Goal: Task Accomplishment & Management: Use online tool/utility

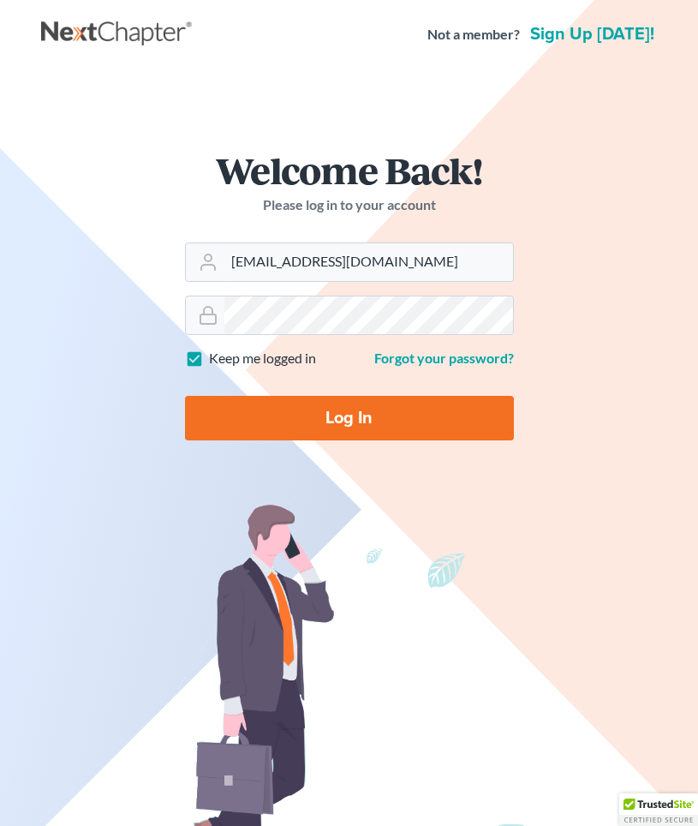
click at [237, 440] on input "Log In" at bounding box center [349, 418] width 329 height 45
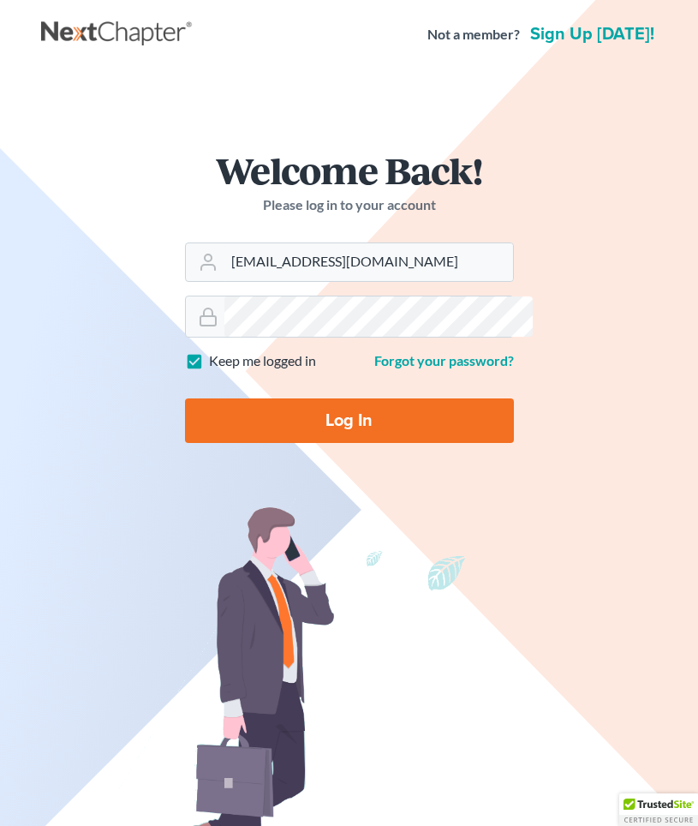
type input "Thinking..."
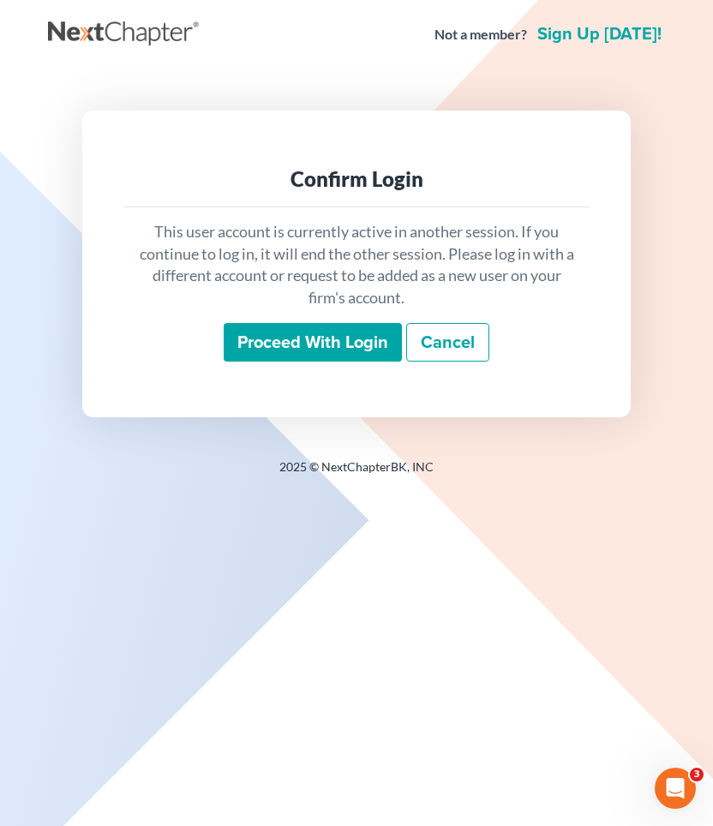
click at [269, 362] on input "Proceed with login" at bounding box center [313, 342] width 178 height 39
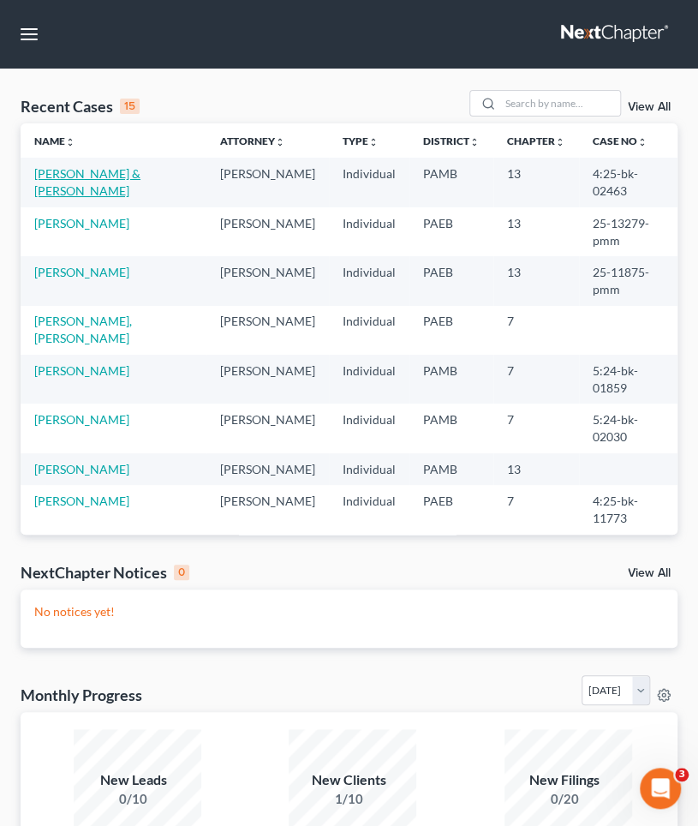
click at [76, 180] on link "Lucas, George & Ruth" at bounding box center [87, 182] width 106 height 32
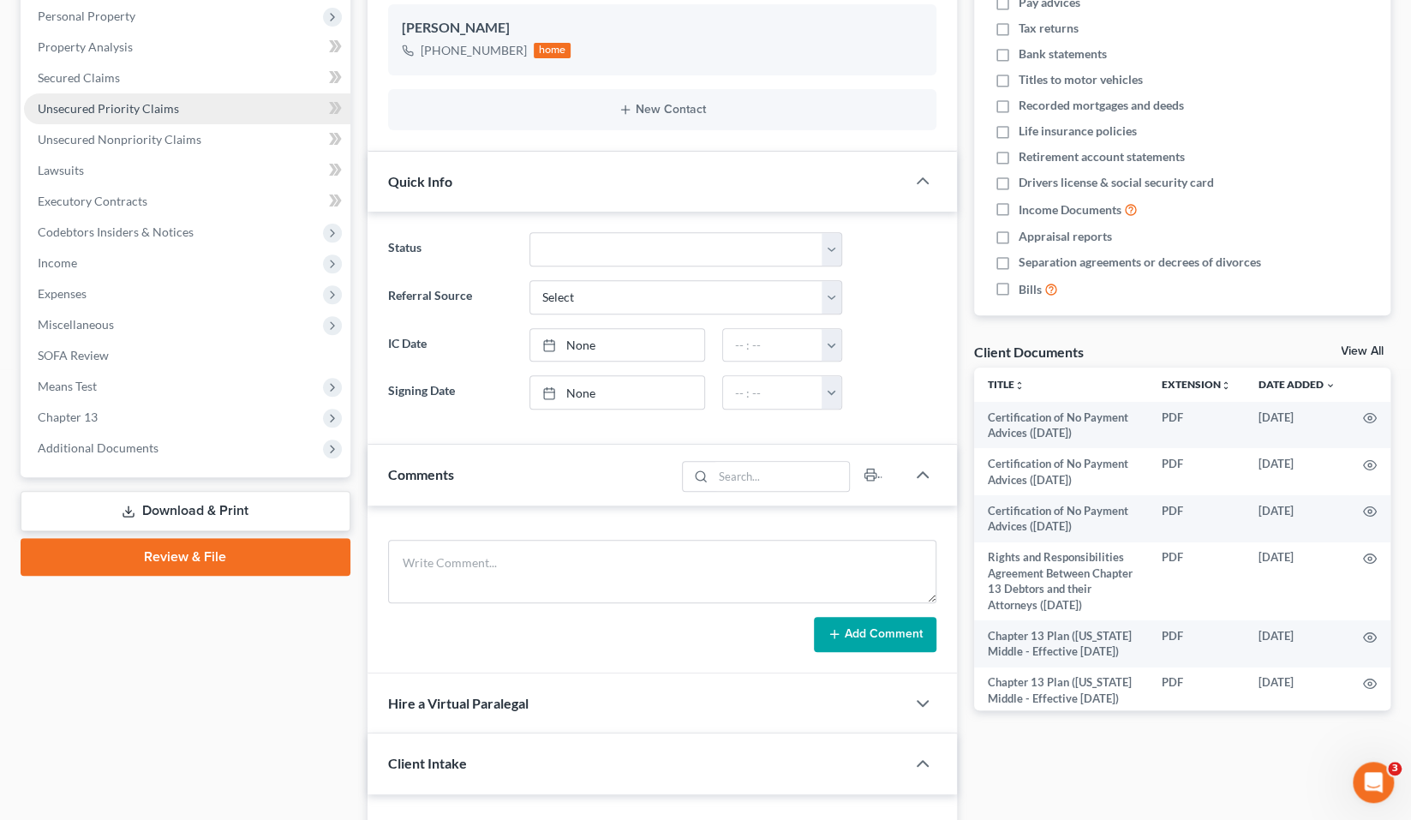
scroll to position [308, 0]
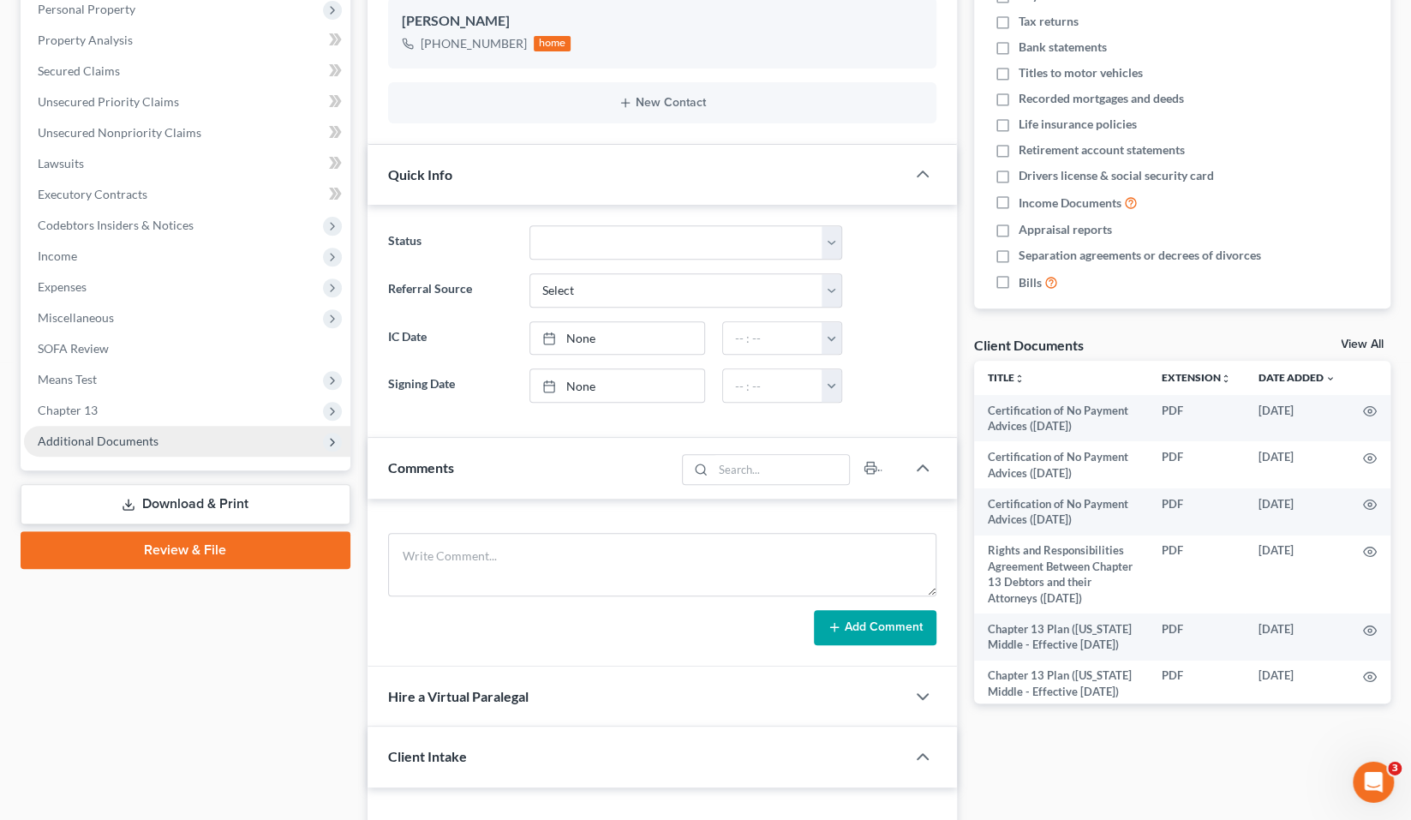
click at [196, 457] on span "Additional Documents" at bounding box center [187, 441] width 326 height 31
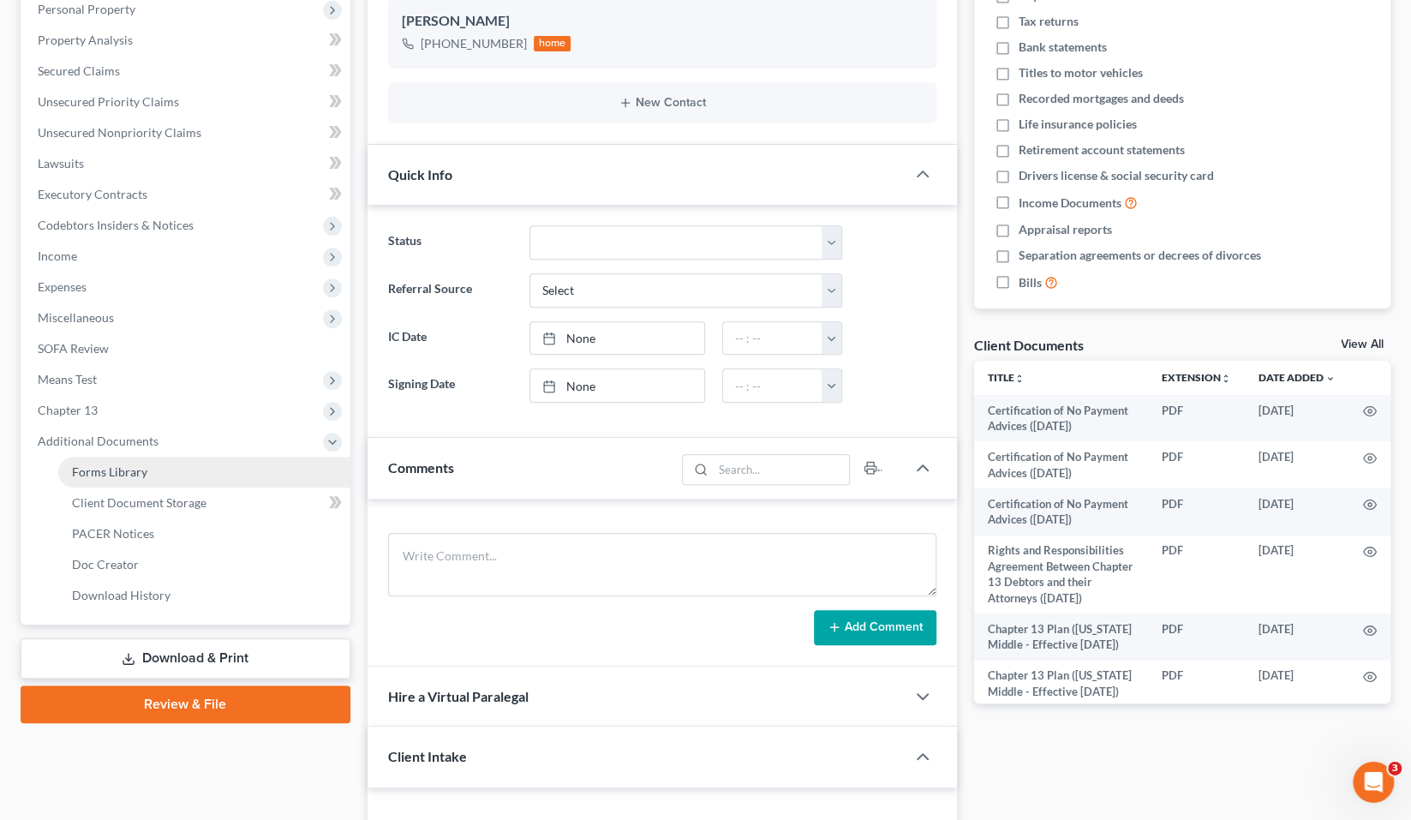
click at [188, 487] on link "Forms Library" at bounding box center [204, 472] width 292 height 31
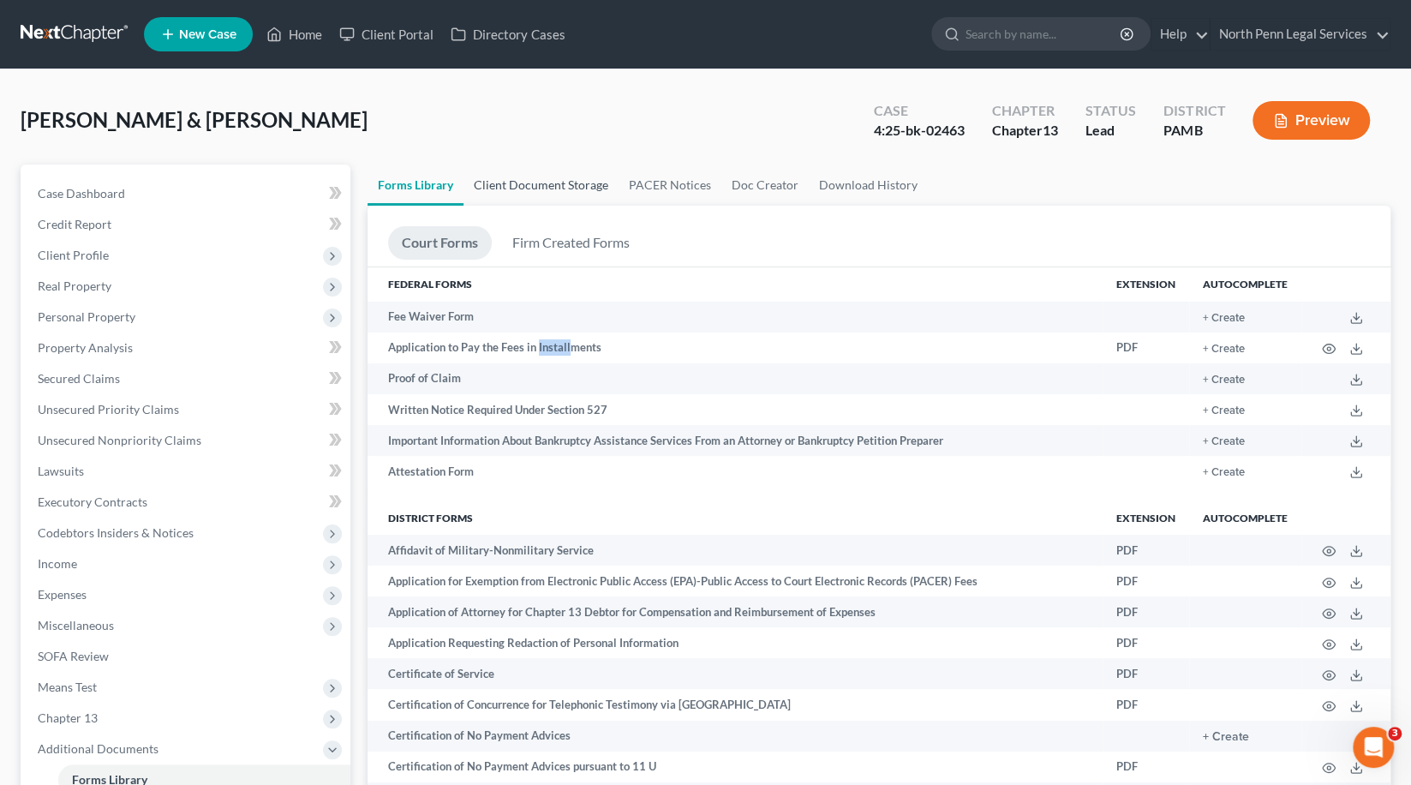
click at [596, 195] on link "Client Document Storage" at bounding box center [540, 184] width 155 height 41
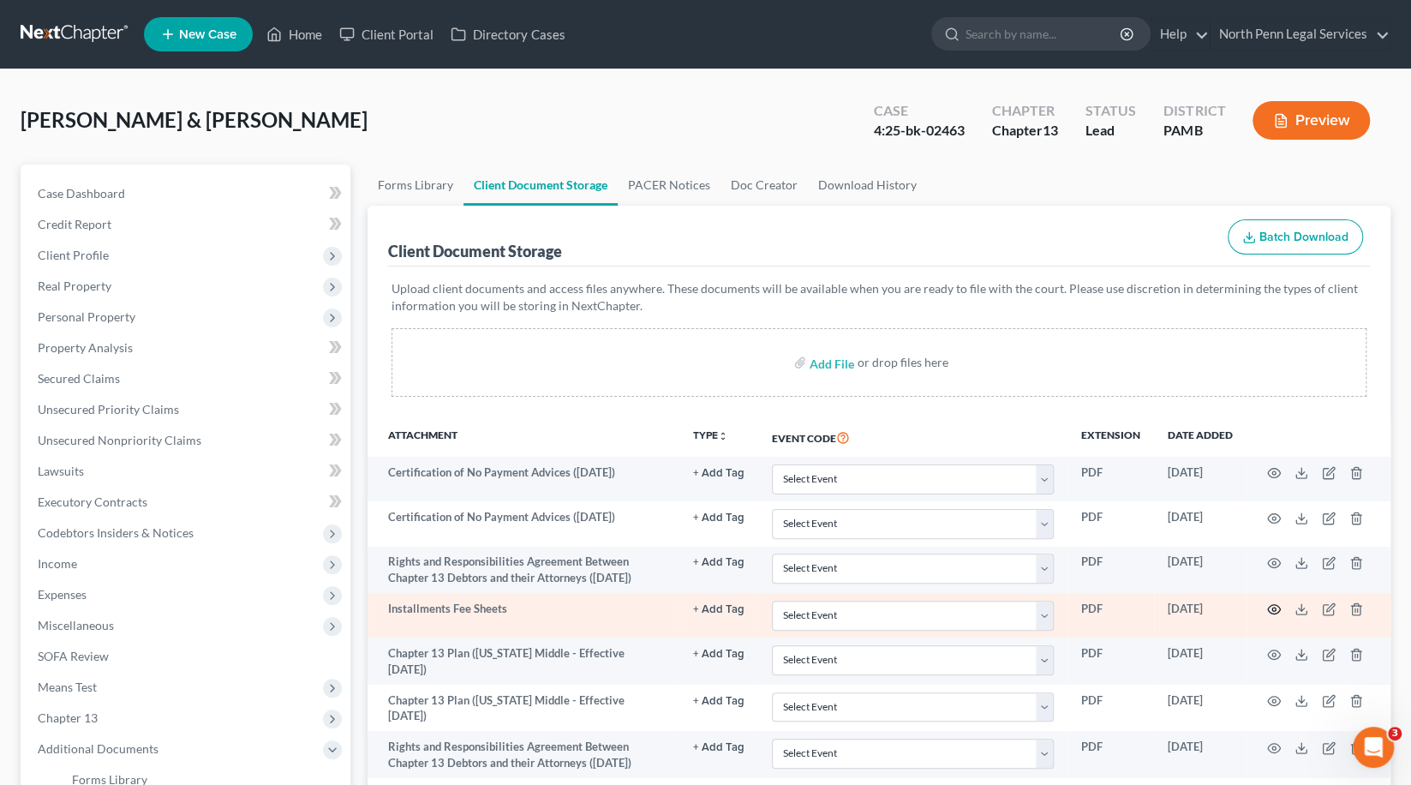
click at [712, 616] on icon "button" at bounding box center [1274, 609] width 14 height 14
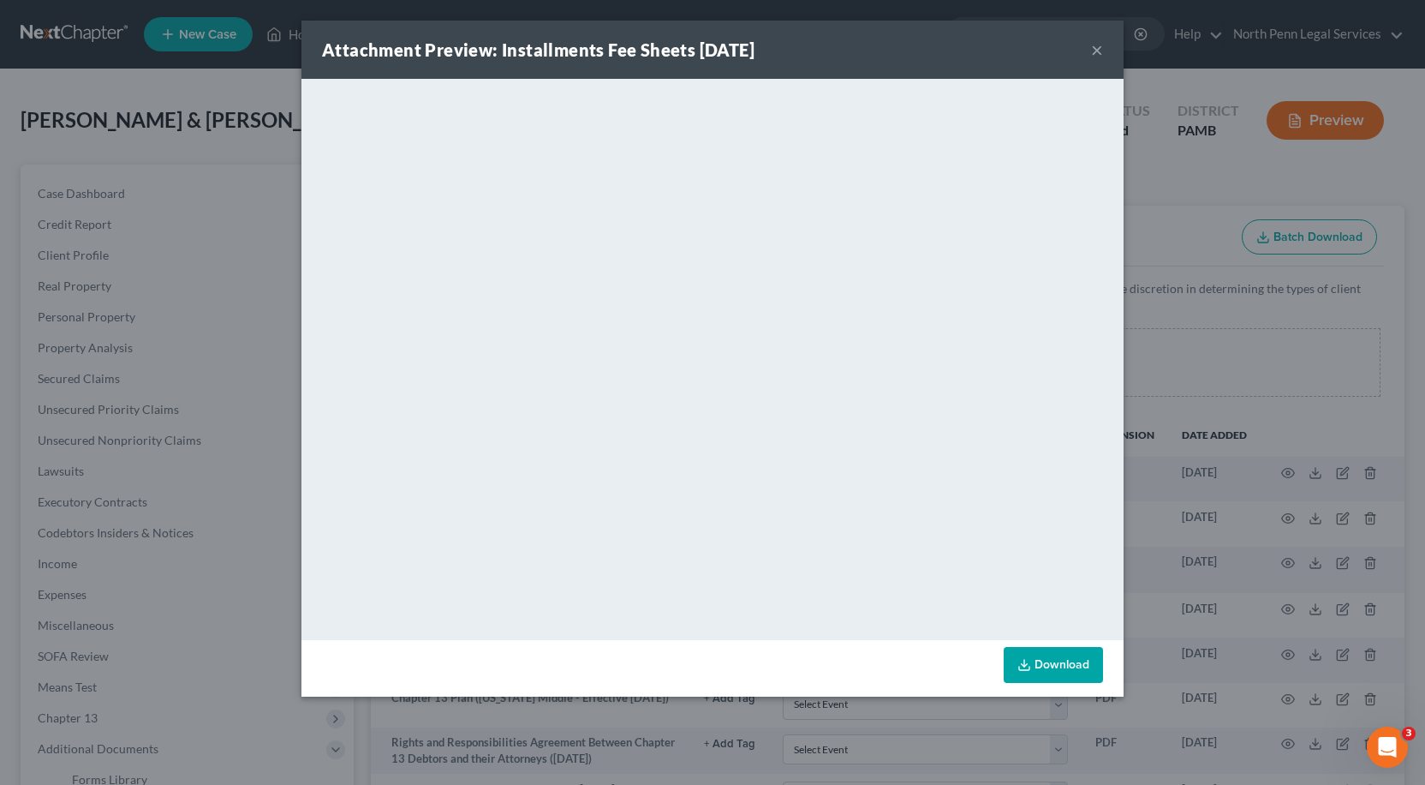
click at [712, 52] on div "Attachment Preview: Installments Fee Sheets 08/05/2025 ×" at bounding box center [713, 50] width 822 height 58
click at [712, 52] on button "×" at bounding box center [1097, 49] width 12 height 21
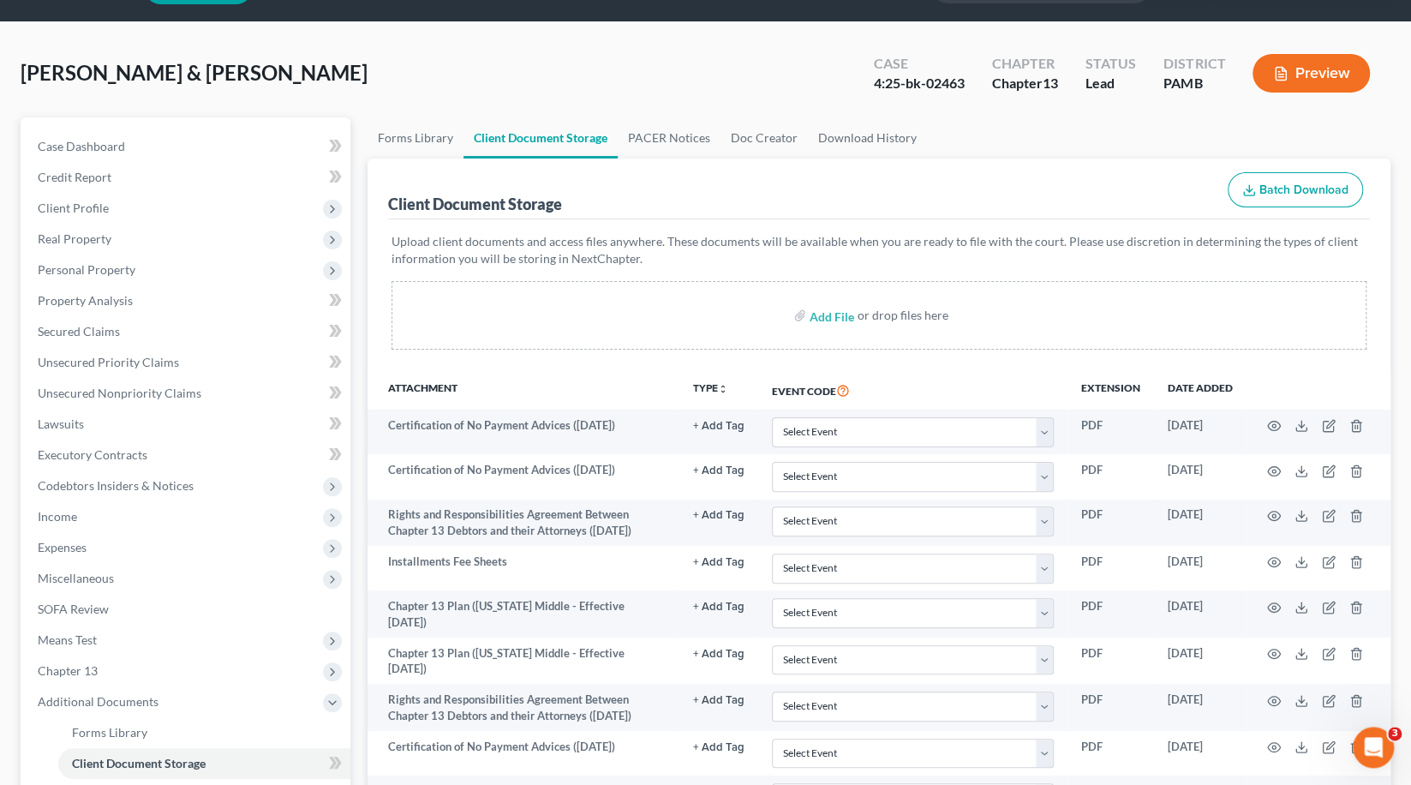
scroll to position [376, 0]
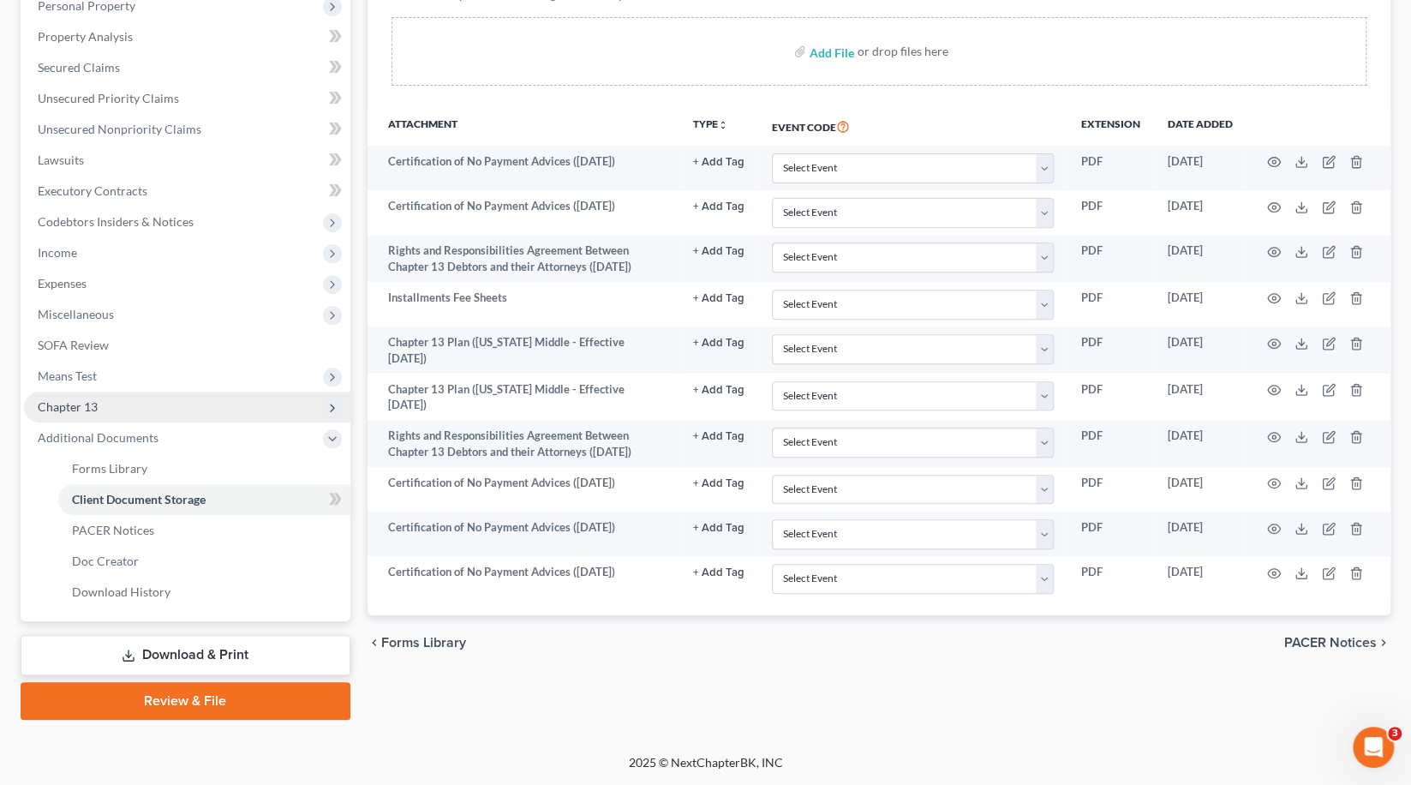
click at [140, 395] on span "Chapter 13" at bounding box center [187, 406] width 326 height 31
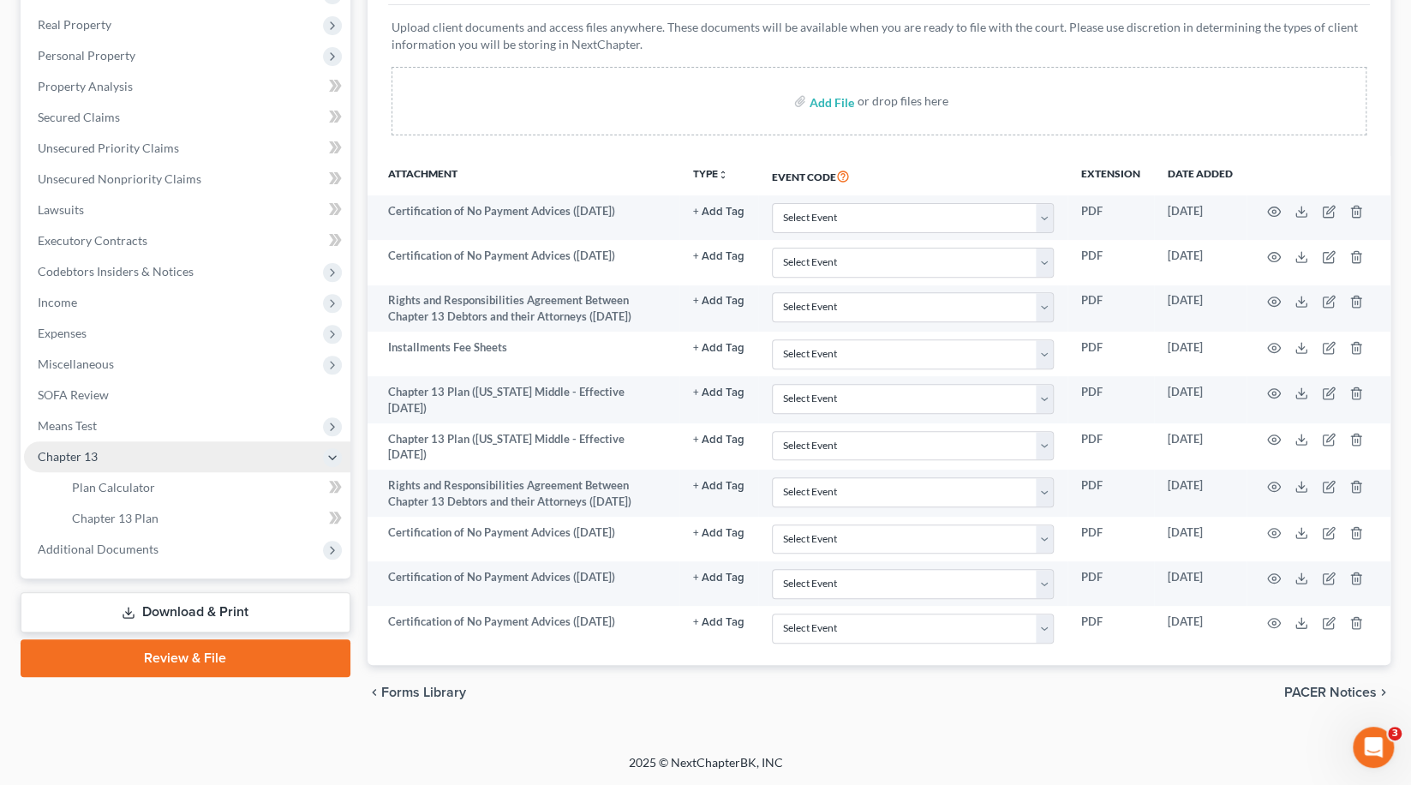
scroll to position [367, 0]
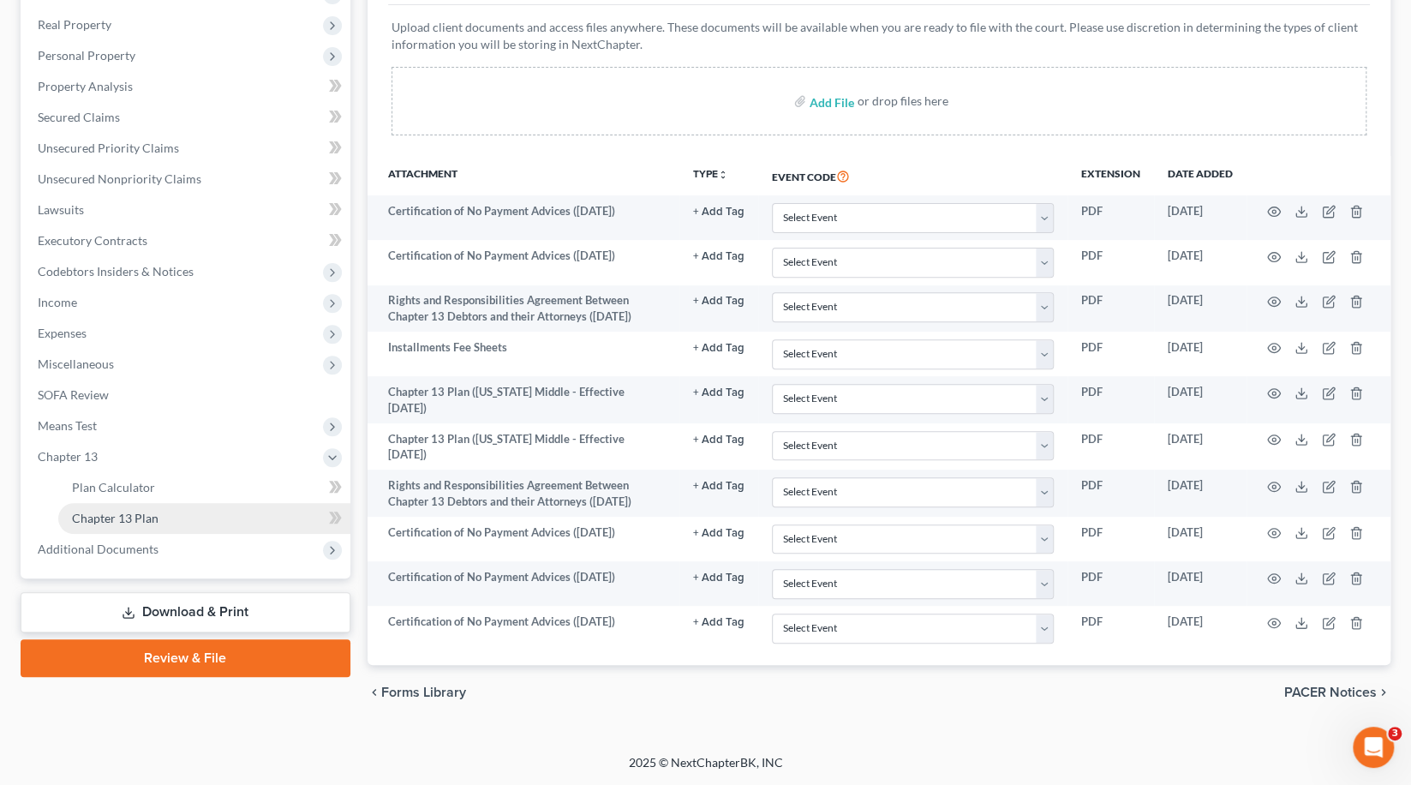
click at [178, 503] on link "Chapter 13 Plan" at bounding box center [204, 518] width 292 height 31
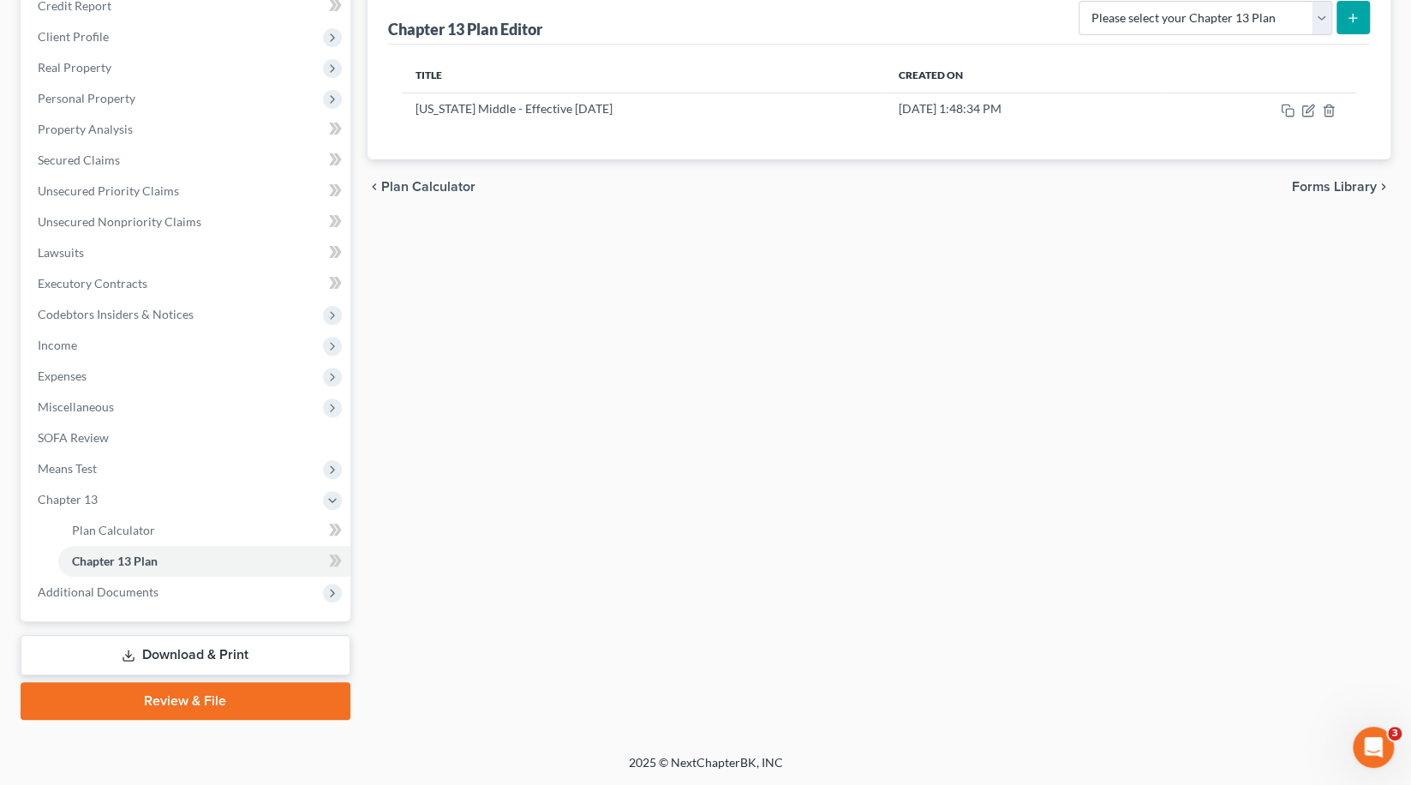
scroll to position [128, 0]
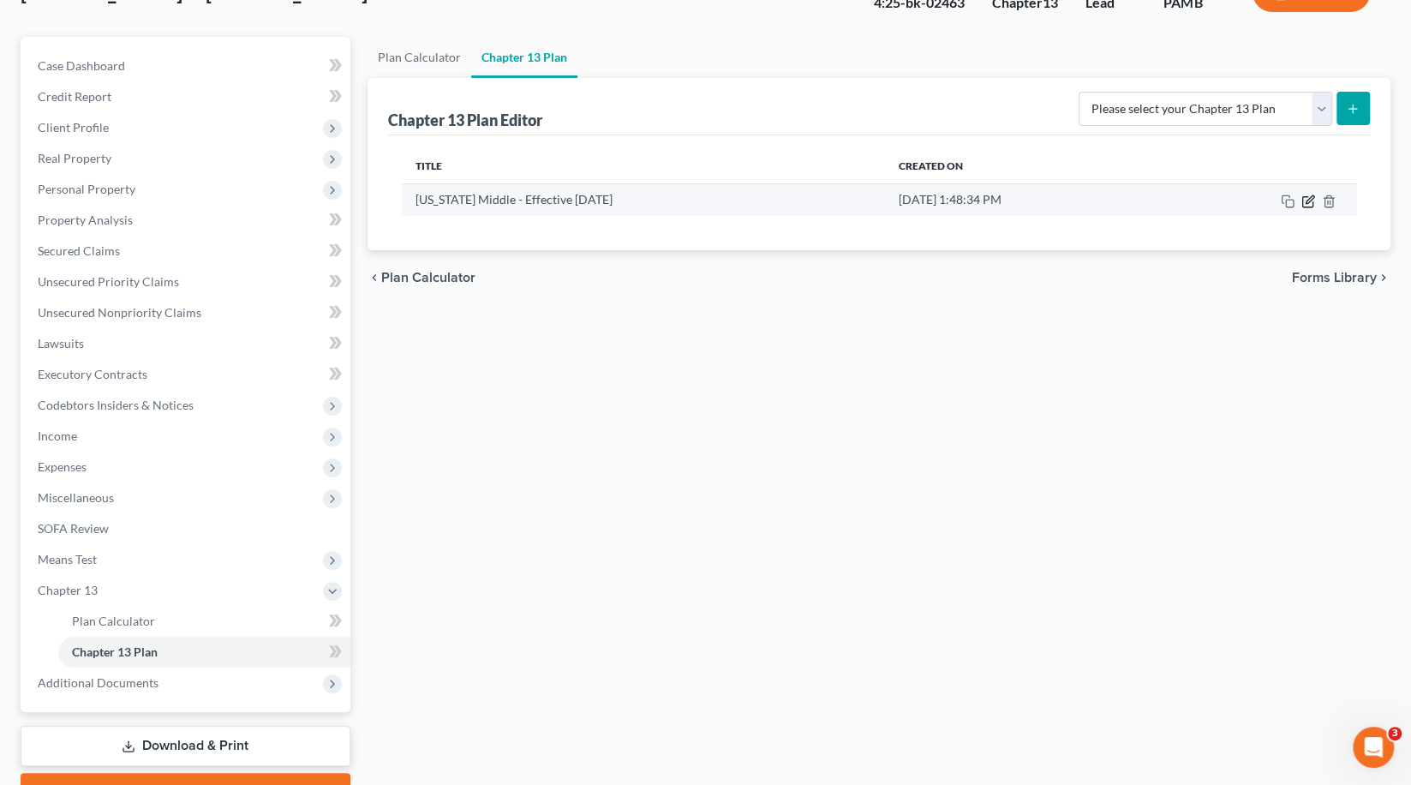
click at [712, 203] on icon "button" at bounding box center [1309, 199] width 8 height 8
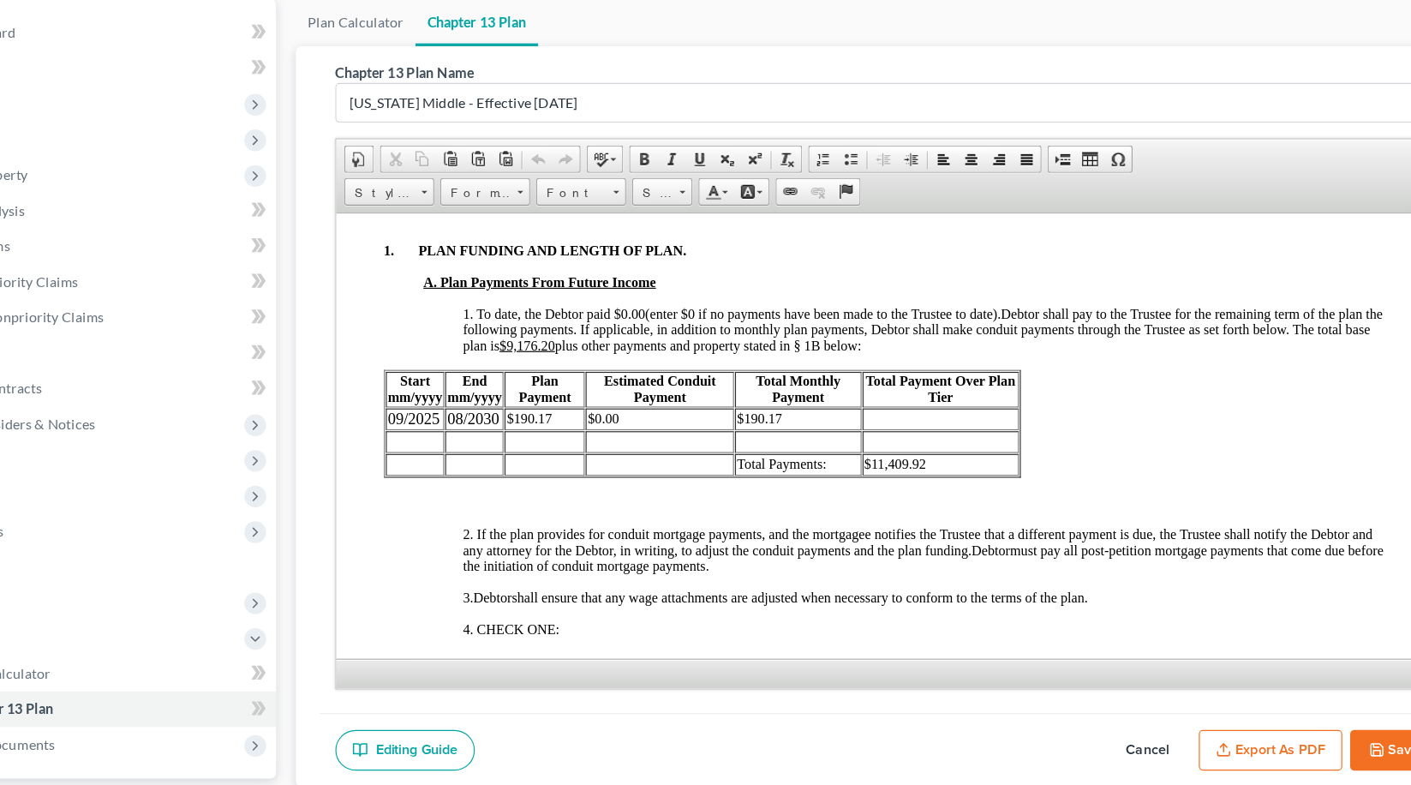
scroll to position [89, 0]
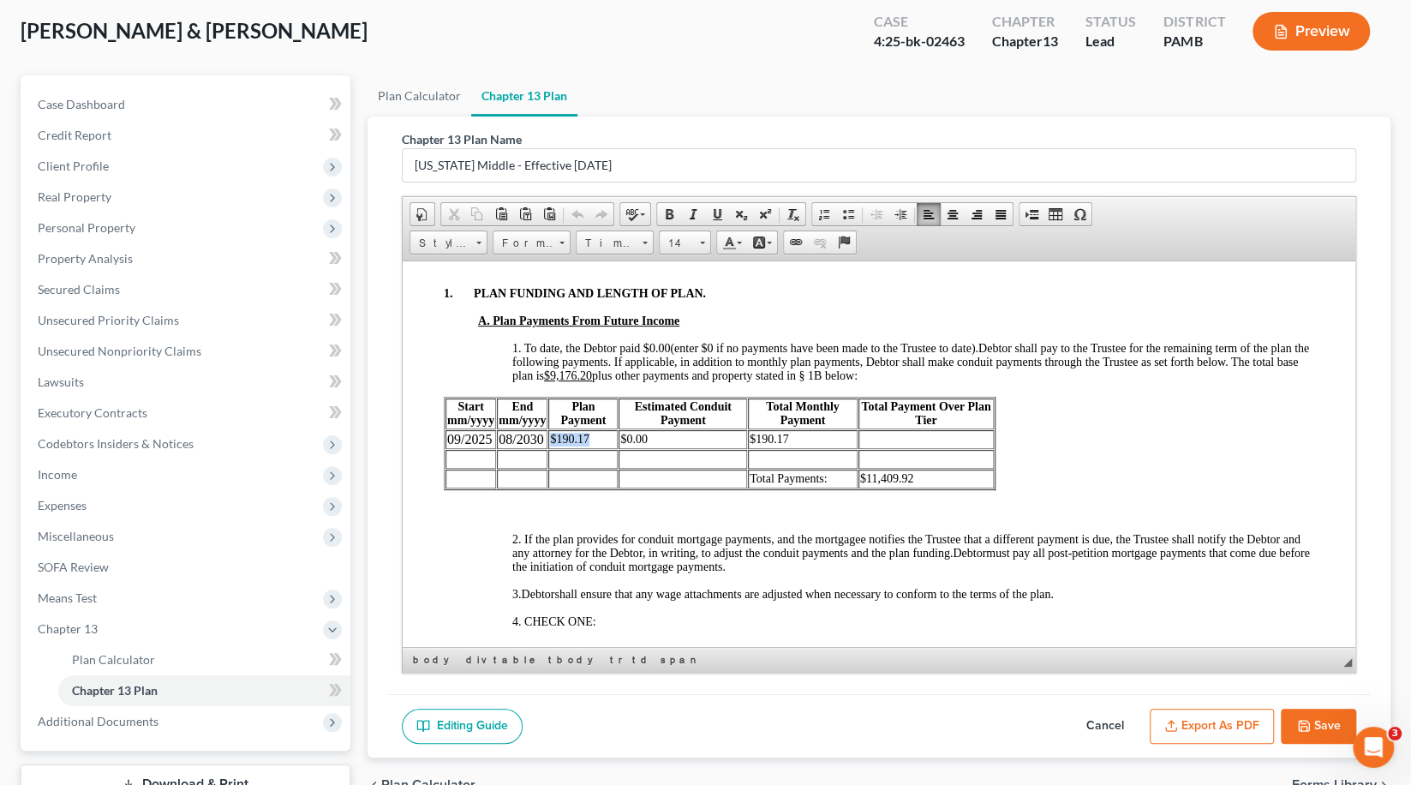
drag, startPoint x: 600, startPoint y: 492, endPoint x: 552, endPoint y: 495, distance: 48.1
click at [552, 448] on td "$190.17" at bounding box center [581, 438] width 69 height 19
copy span "$190.17"
